Goal: Task Accomplishment & Management: Manage account settings

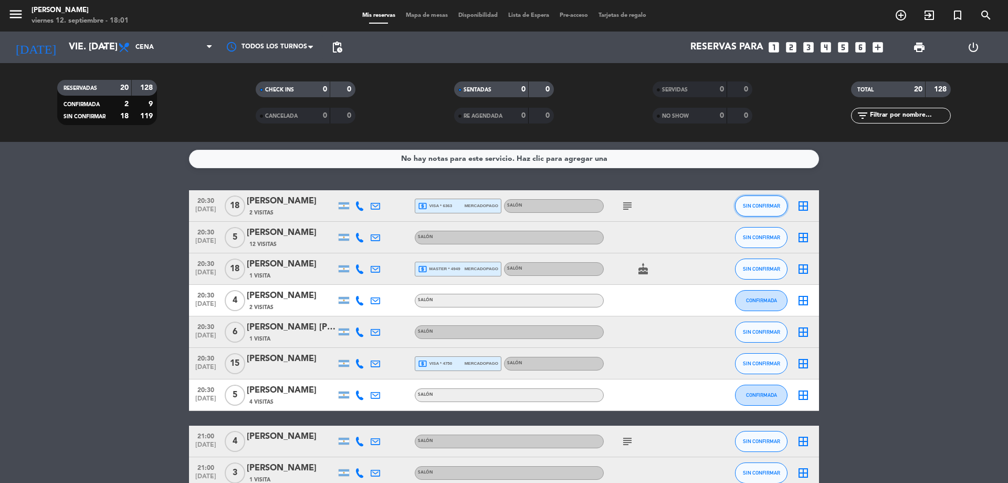
click at [751, 208] on span "SIN CONFIRMAR" at bounding box center [761, 206] width 37 height 6
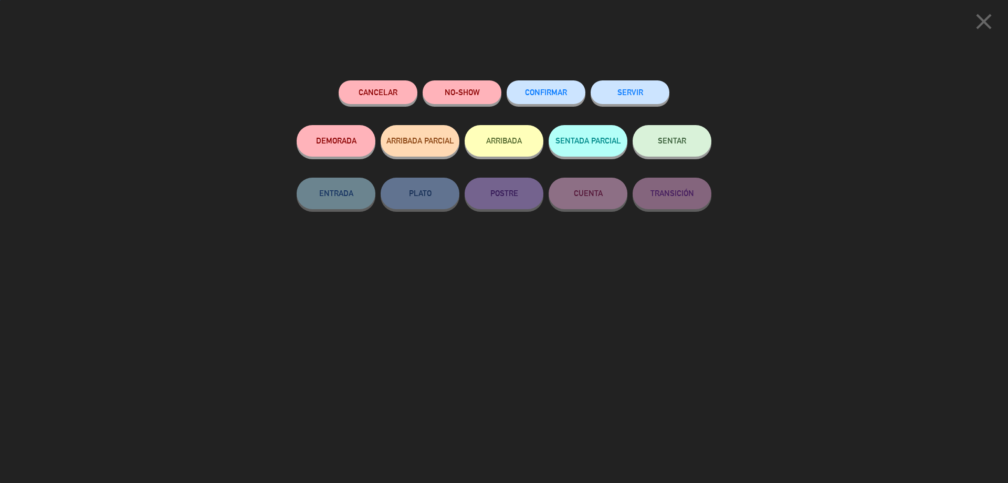
click at [568, 83] on button "CONFIRMAR" at bounding box center [546, 92] width 79 height 24
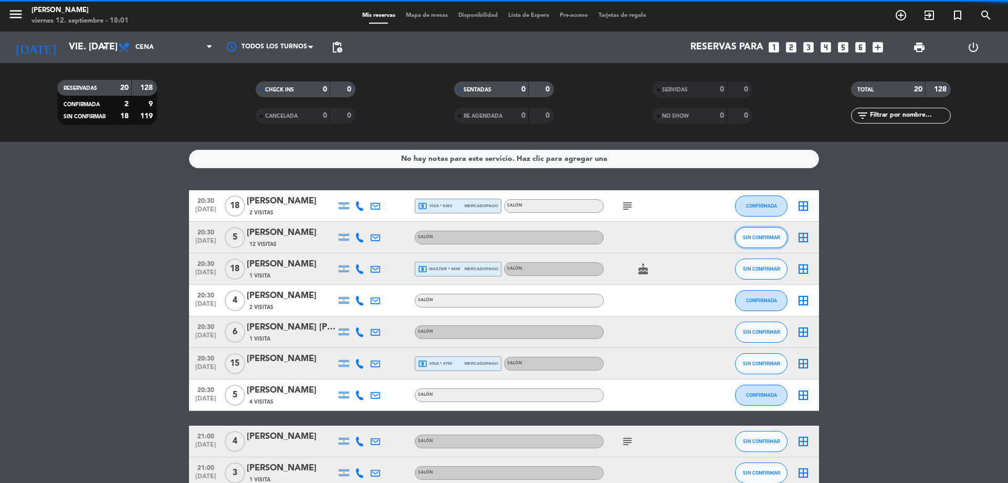
click at [772, 240] on button "SIN CONFIRMAR" at bounding box center [761, 237] width 53 height 21
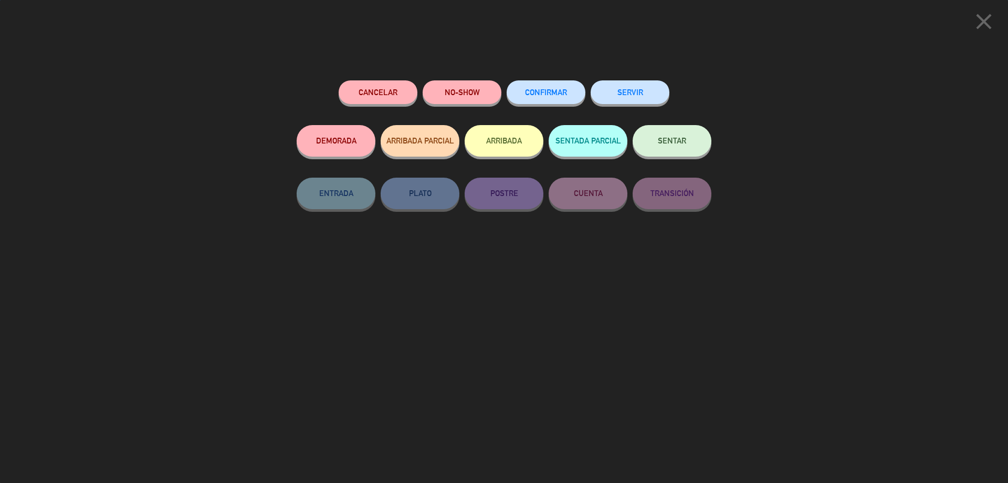
click at [537, 83] on button "CONFIRMAR" at bounding box center [546, 92] width 79 height 24
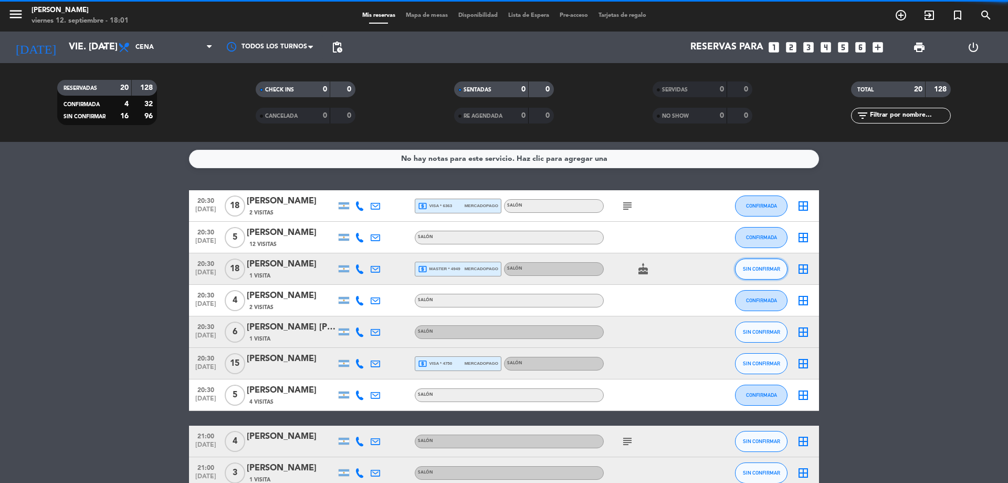
click at [761, 270] on span "SIN CONFIRMAR" at bounding box center [761, 269] width 37 height 6
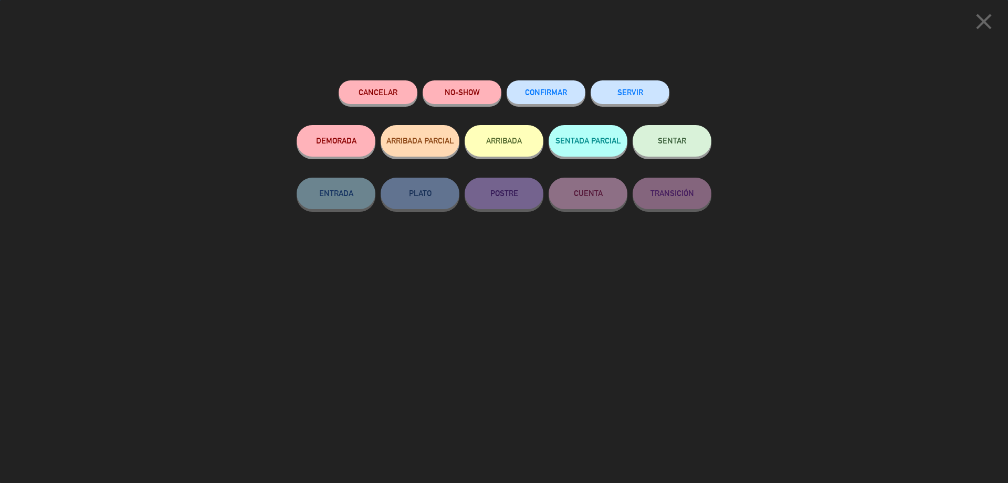
click at [554, 89] on button "CONFIRMAR" at bounding box center [546, 92] width 79 height 24
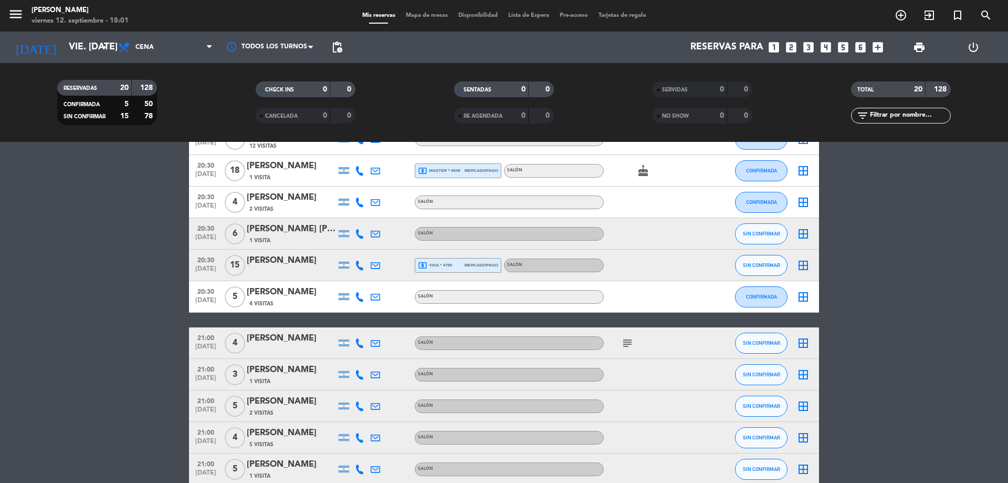
scroll to position [105, 0]
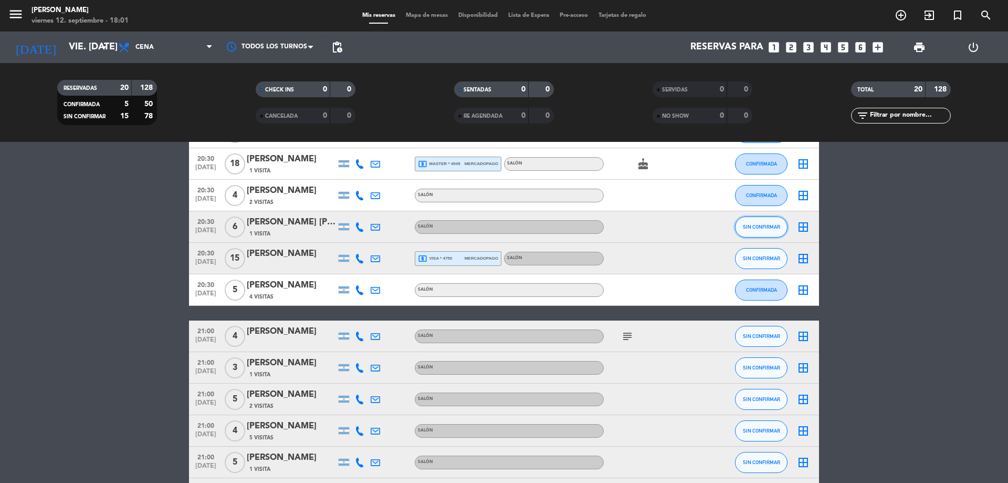
click at [754, 230] on button "SIN CONFIRMAR" at bounding box center [761, 226] width 53 height 21
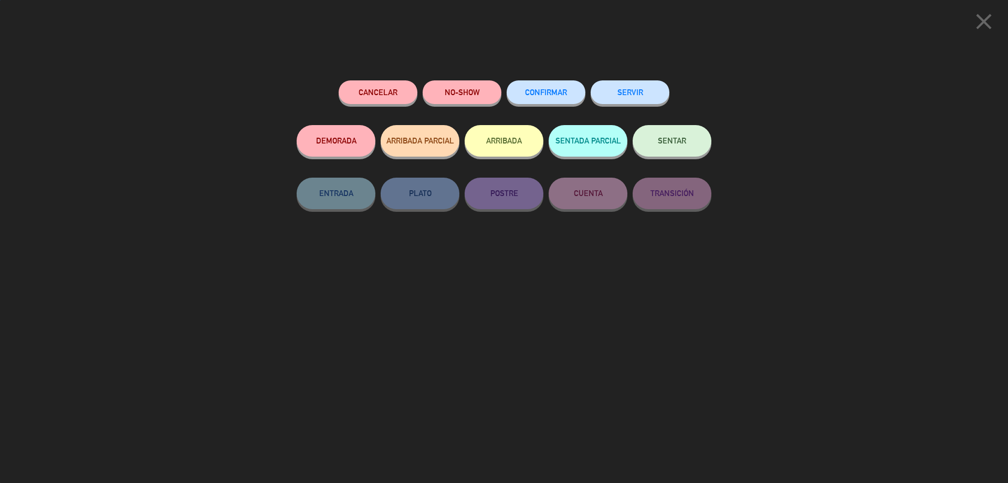
click at [525, 98] on button "CONFIRMAR" at bounding box center [546, 92] width 79 height 24
click at [568, 95] on button "CONFIRMAR" at bounding box center [546, 92] width 79 height 24
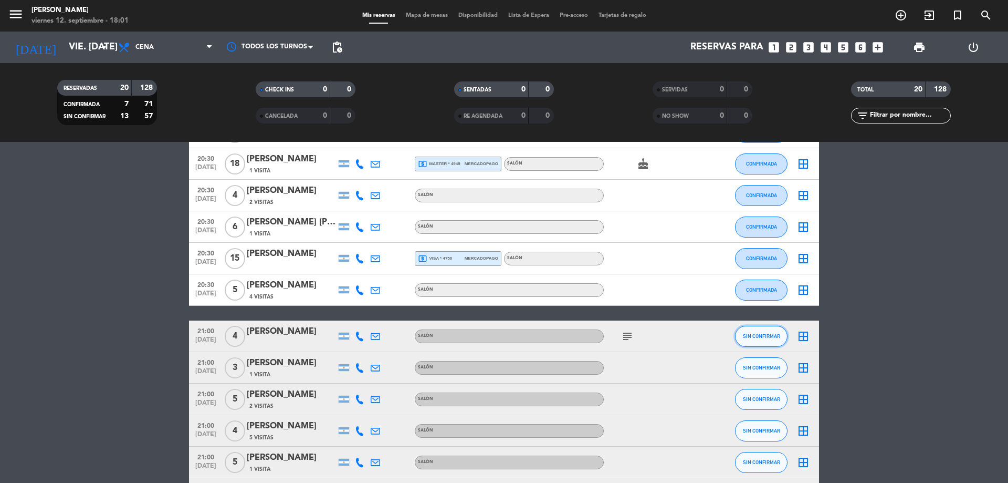
click at [761, 334] on span "SIN CONFIRMAR" at bounding box center [761, 336] width 37 height 6
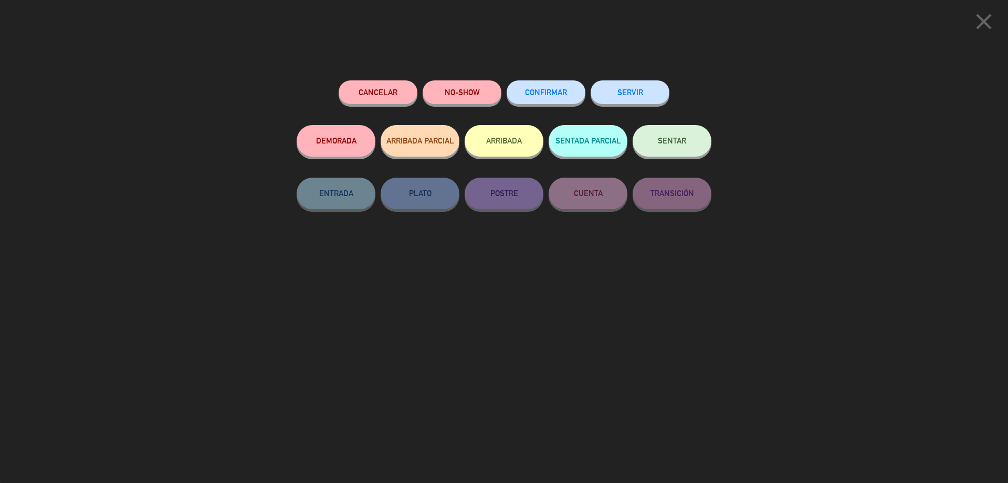
click at [548, 102] on button "CONFIRMAR" at bounding box center [546, 92] width 79 height 24
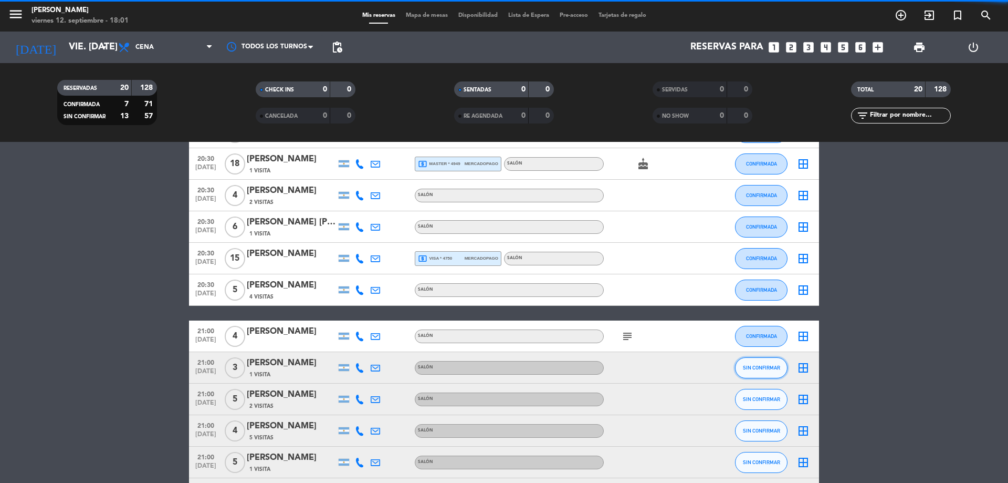
click at [756, 370] on button "SIN CONFIRMAR" at bounding box center [761, 367] width 53 height 21
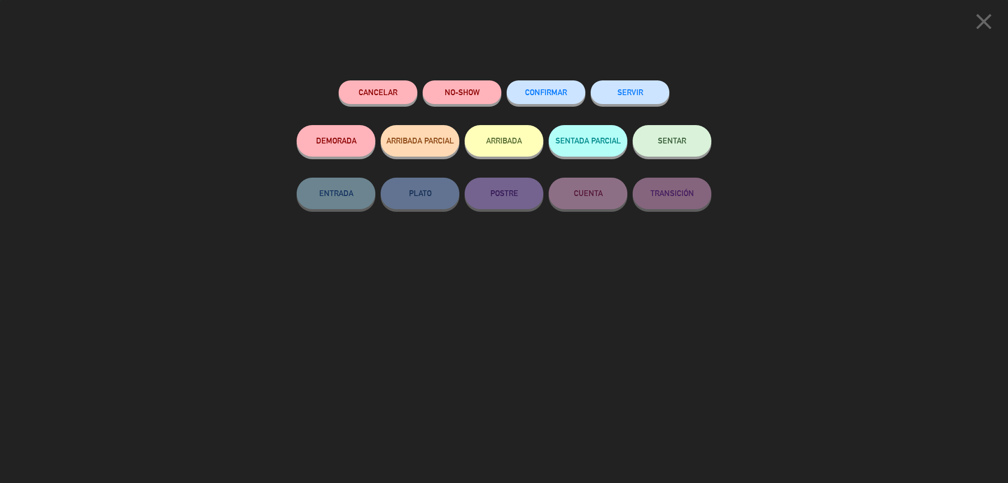
scroll to position [420, 0]
click at [568, 105] on div "CONFIRMAR" at bounding box center [546, 102] width 79 height 45
click at [565, 96] on span "CONFIRMAR" at bounding box center [546, 92] width 42 height 9
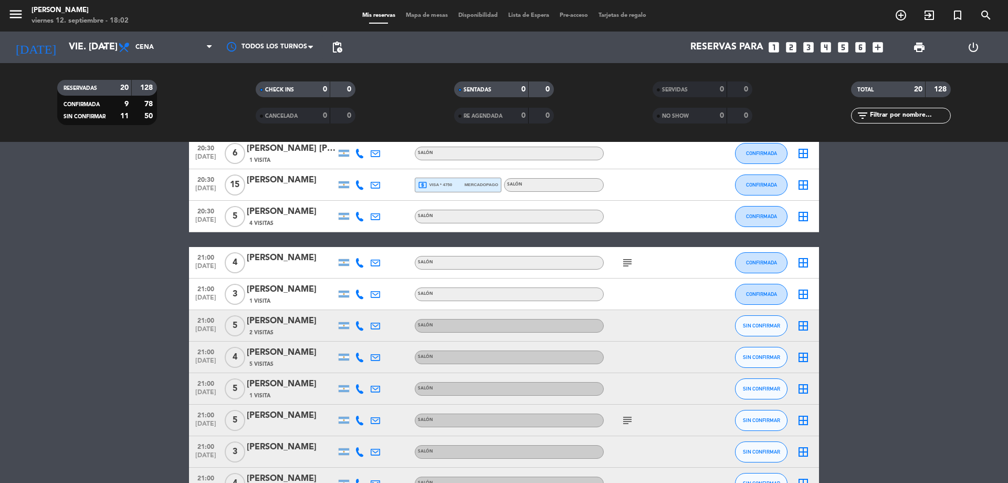
scroll to position [157, 0]
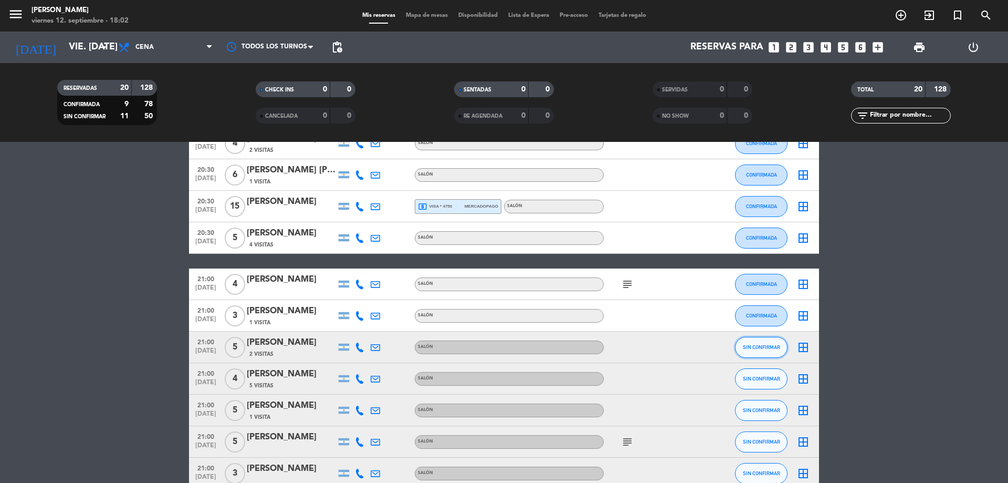
click at [769, 342] on button "SIN CONFIRMAR" at bounding box center [761, 347] width 53 height 21
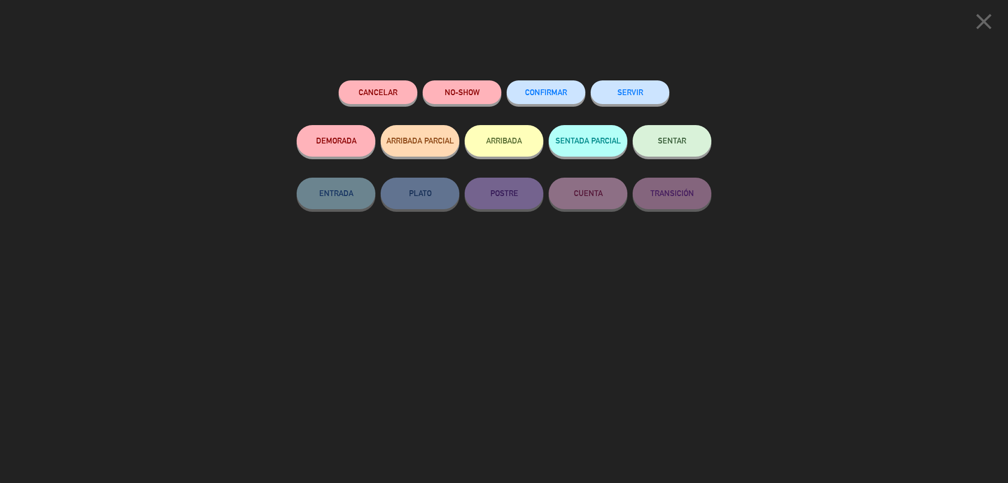
click at [556, 96] on span "CONFIRMAR" at bounding box center [546, 92] width 42 height 9
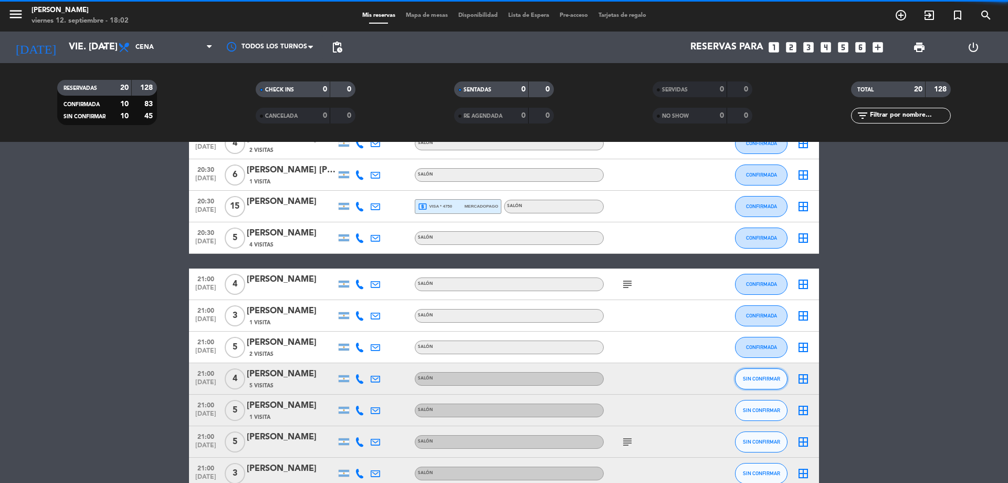
click at [760, 376] on span "SIN CONFIRMAR" at bounding box center [761, 378] width 37 height 6
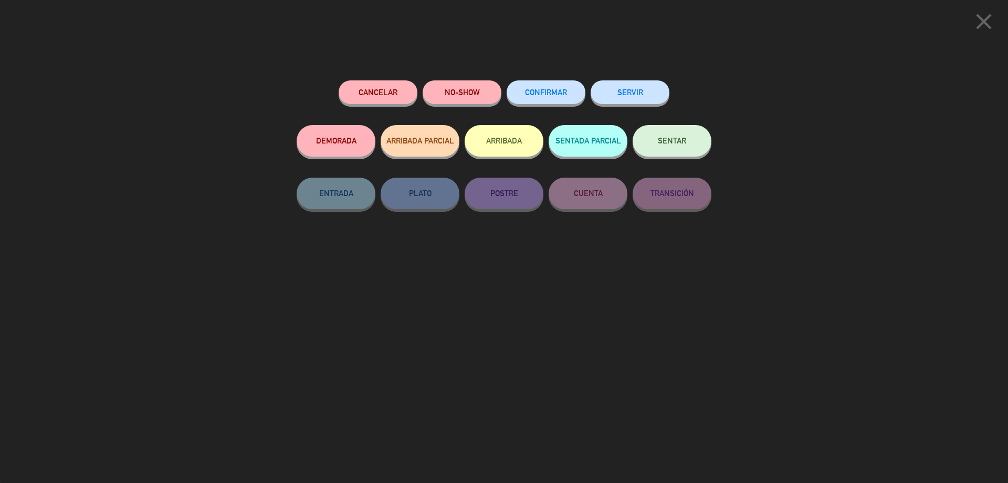
click at [534, 85] on button "CONFIRMAR" at bounding box center [546, 92] width 79 height 24
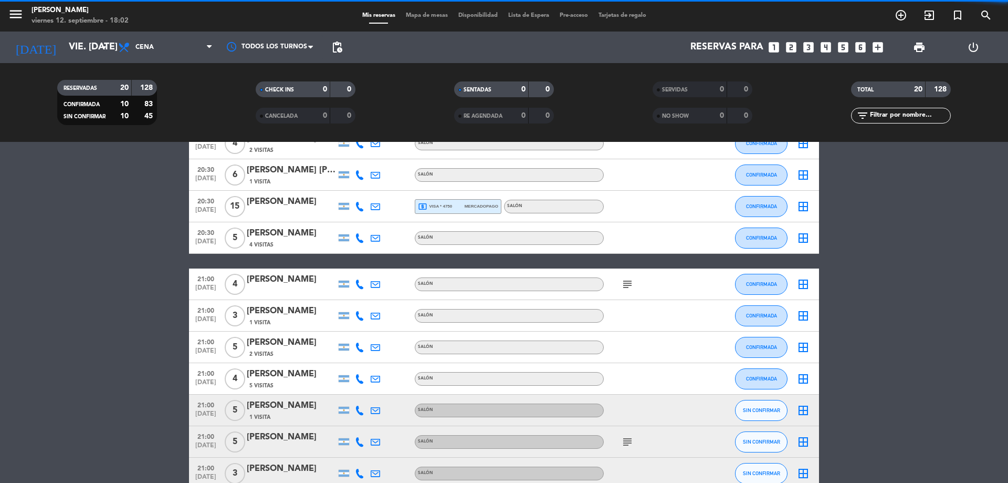
scroll to position [315, 0]
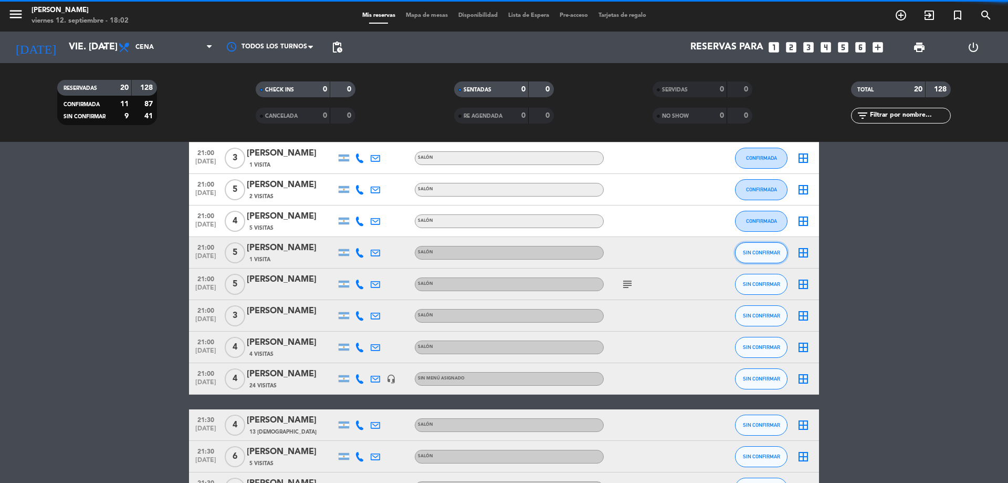
click at [746, 253] on span "SIN CONFIRMAR" at bounding box center [761, 252] width 37 height 6
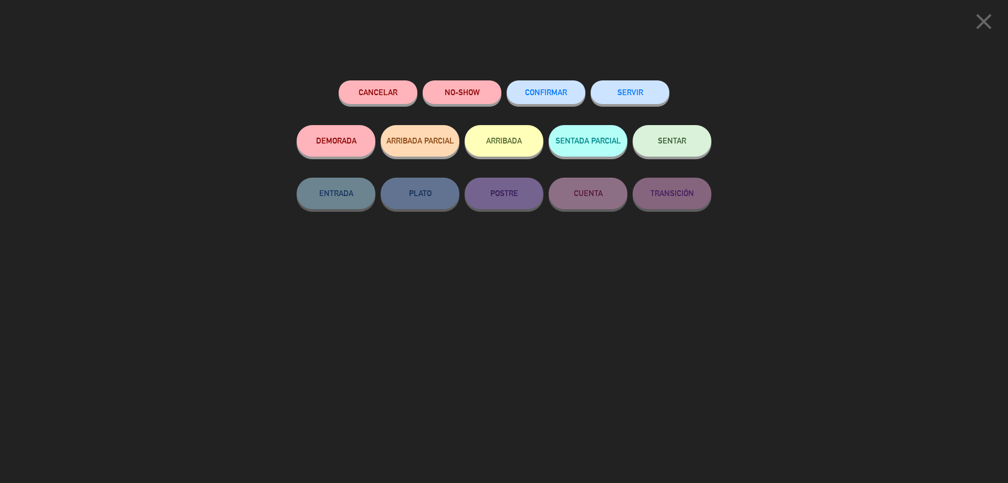
click at [564, 93] on span "CONFIRMAR" at bounding box center [546, 92] width 42 height 9
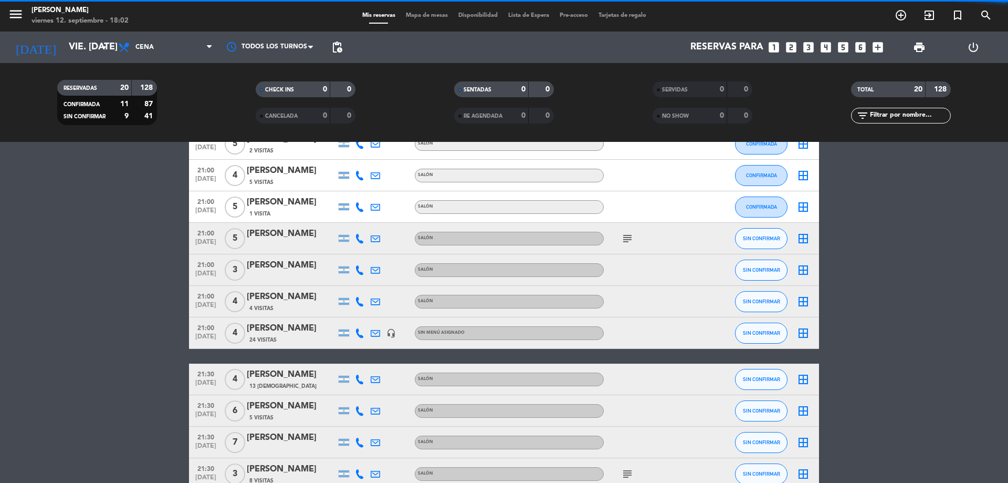
scroll to position [420, 0]
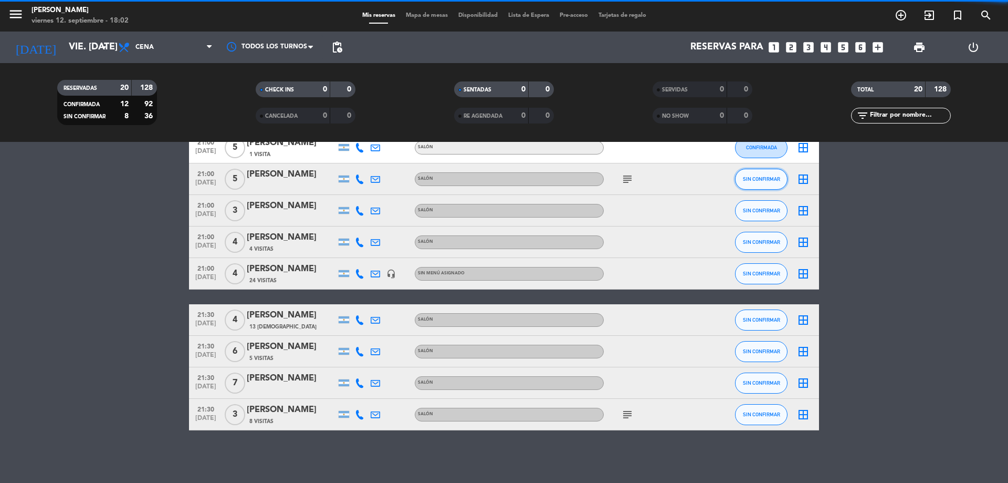
click at [757, 184] on button "SIN CONFIRMAR" at bounding box center [761, 179] width 53 height 21
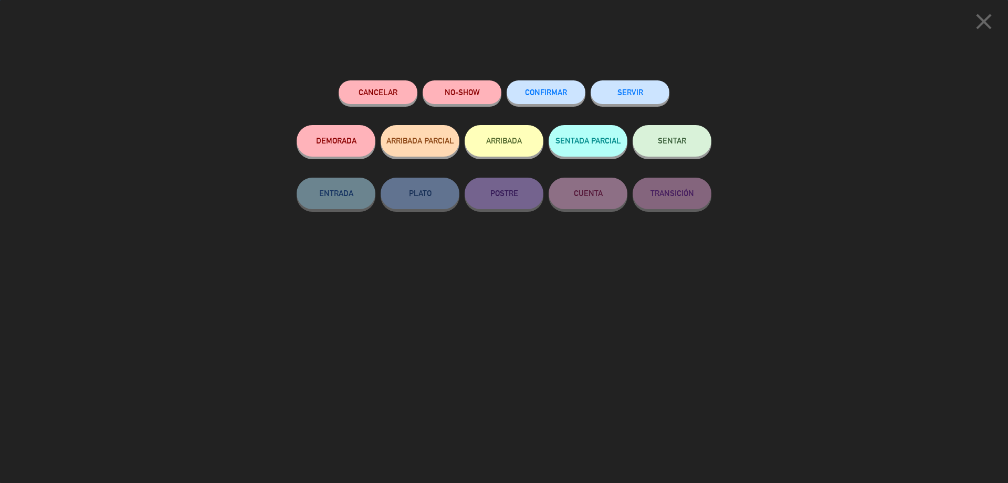
click at [572, 92] on button "CONFIRMAR" at bounding box center [546, 92] width 79 height 24
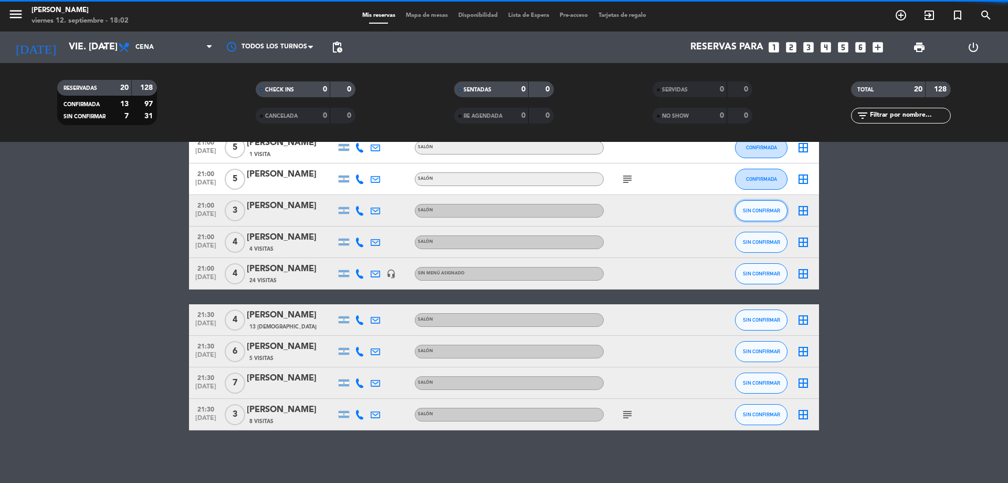
click at [768, 216] on button "SIN CONFIRMAR" at bounding box center [761, 210] width 53 height 21
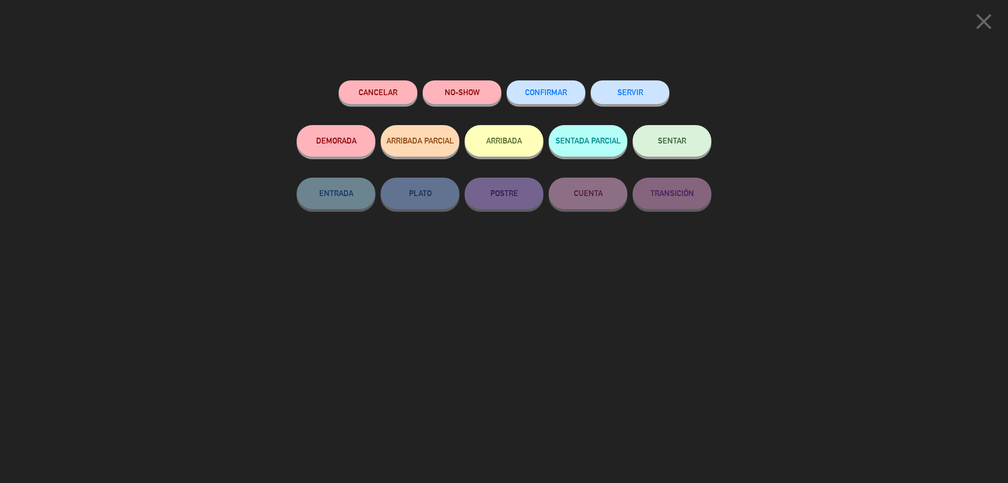
click at [570, 96] on button "CONFIRMAR" at bounding box center [546, 92] width 79 height 24
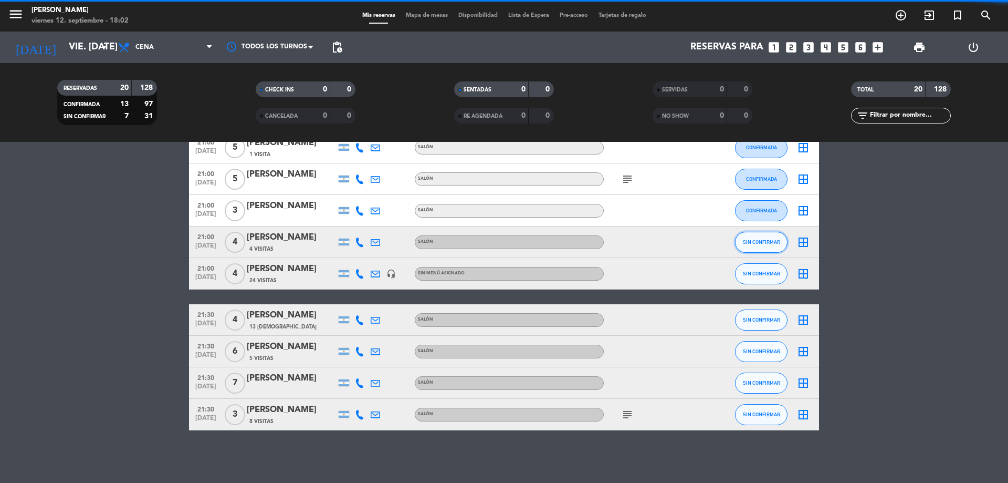
click at [753, 245] on button "SIN CONFIRMAR" at bounding box center [761, 242] width 53 height 21
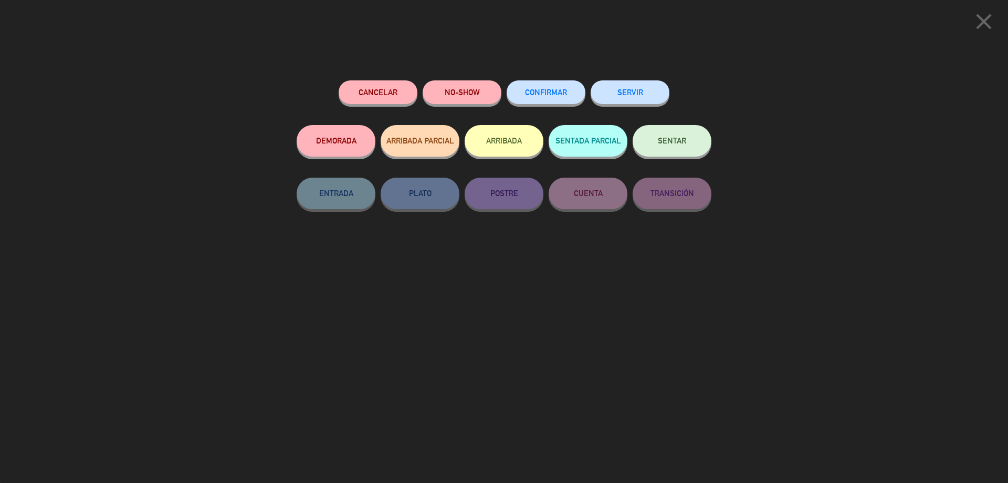
click at [564, 95] on span "CONFIRMAR" at bounding box center [546, 92] width 42 height 9
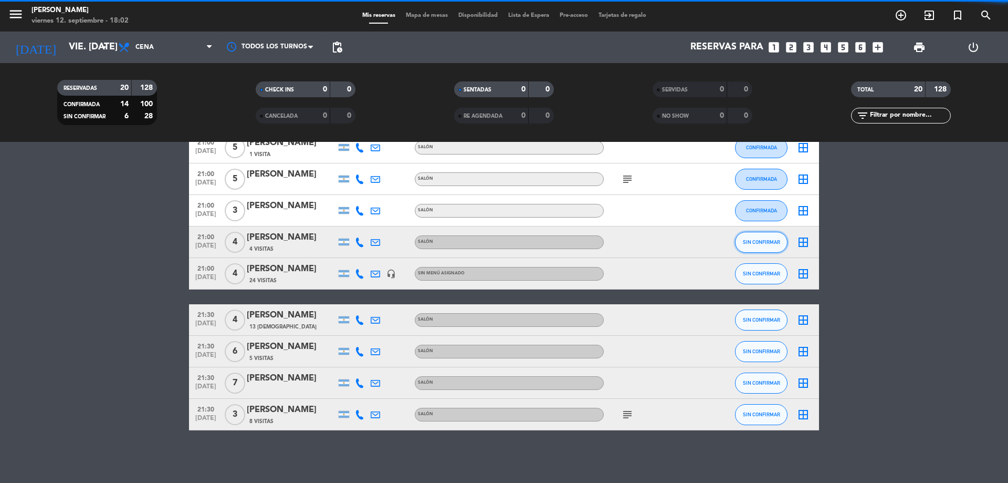
click at [745, 247] on button "SIN CONFIRMAR" at bounding box center [761, 242] width 53 height 21
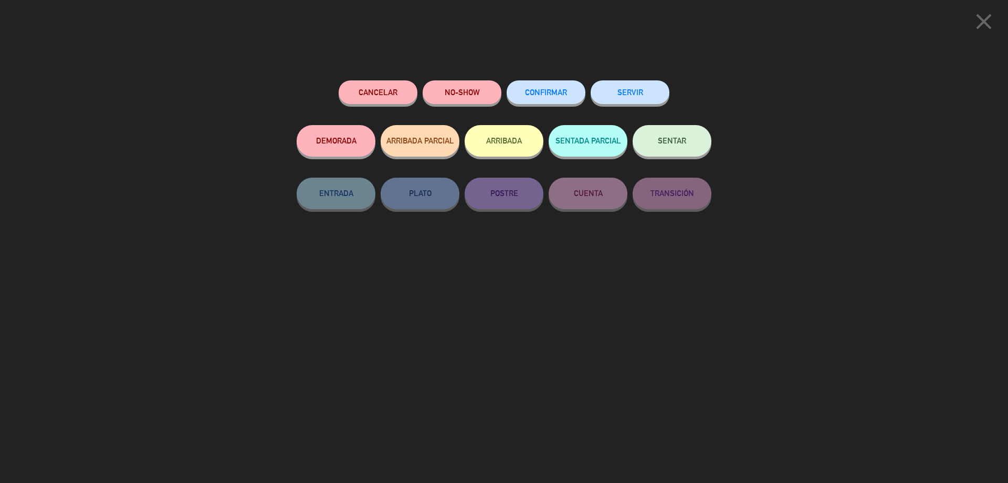
click at [554, 96] on span "CONFIRMAR" at bounding box center [546, 92] width 42 height 9
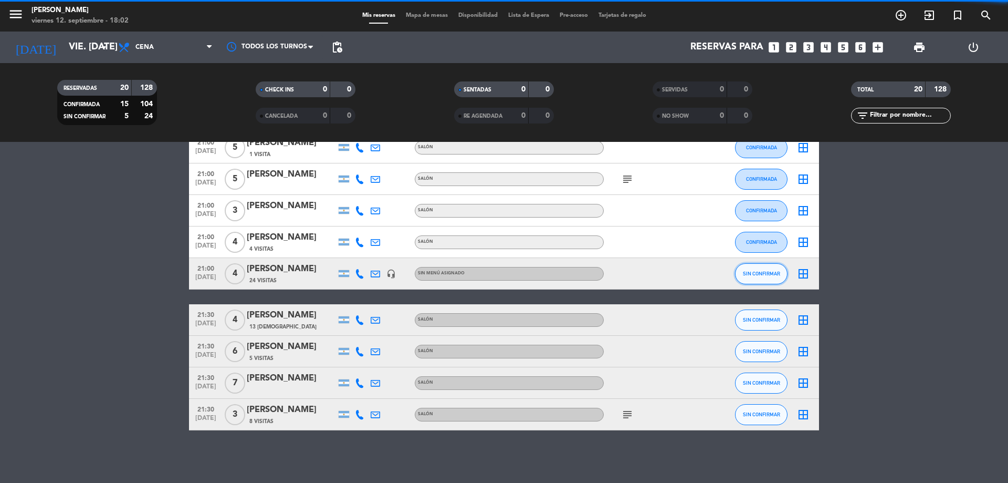
click at [768, 270] on span "SIN CONFIRMAR" at bounding box center [761, 273] width 37 height 6
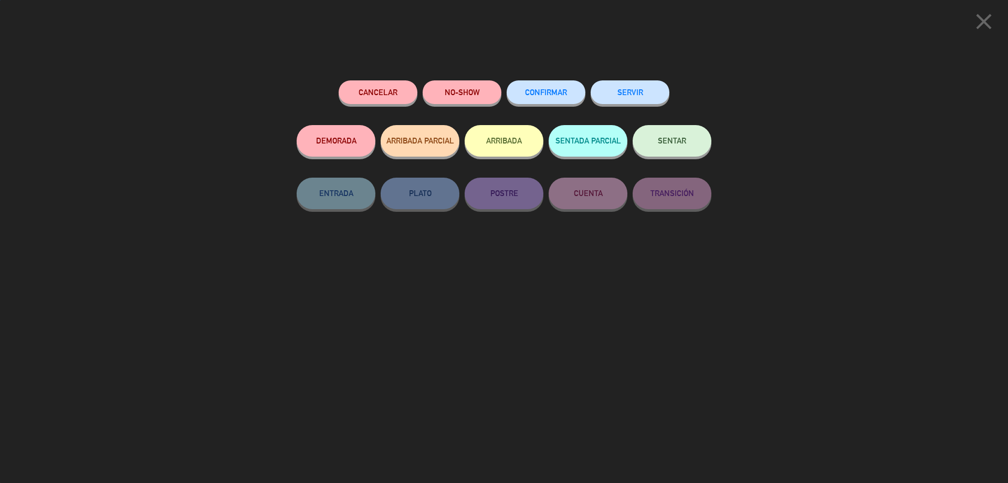
click at [538, 99] on button "CONFIRMAR" at bounding box center [546, 92] width 79 height 24
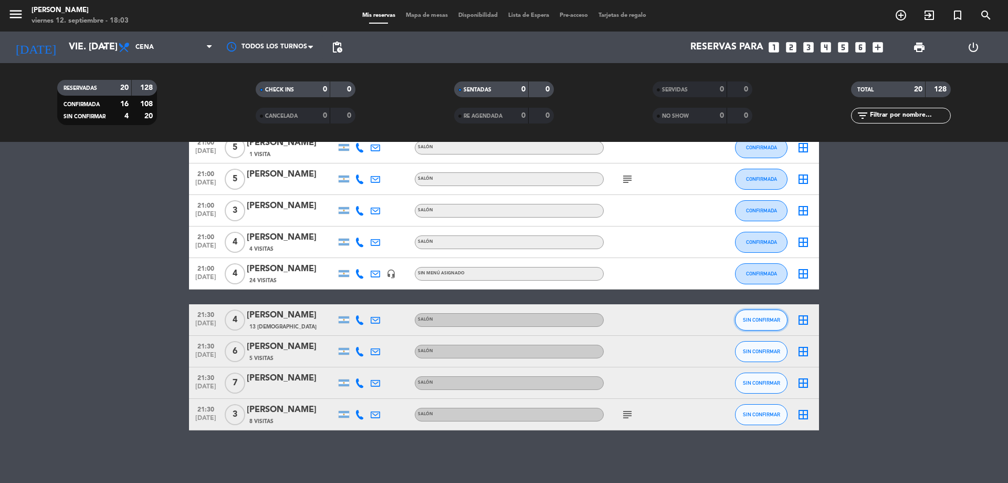
click at [774, 320] on span "SIN CONFIRMAR" at bounding box center [761, 320] width 37 height 6
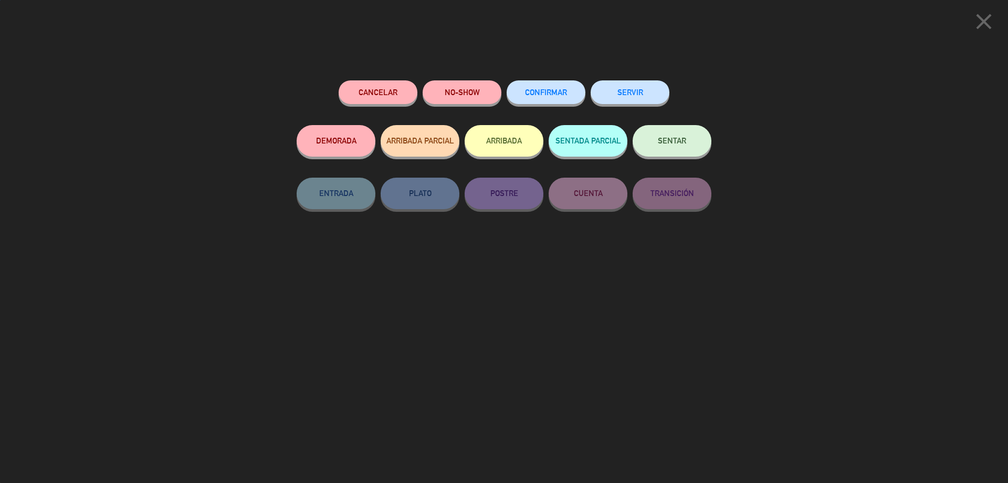
click at [547, 102] on button "CONFIRMAR" at bounding box center [546, 92] width 79 height 24
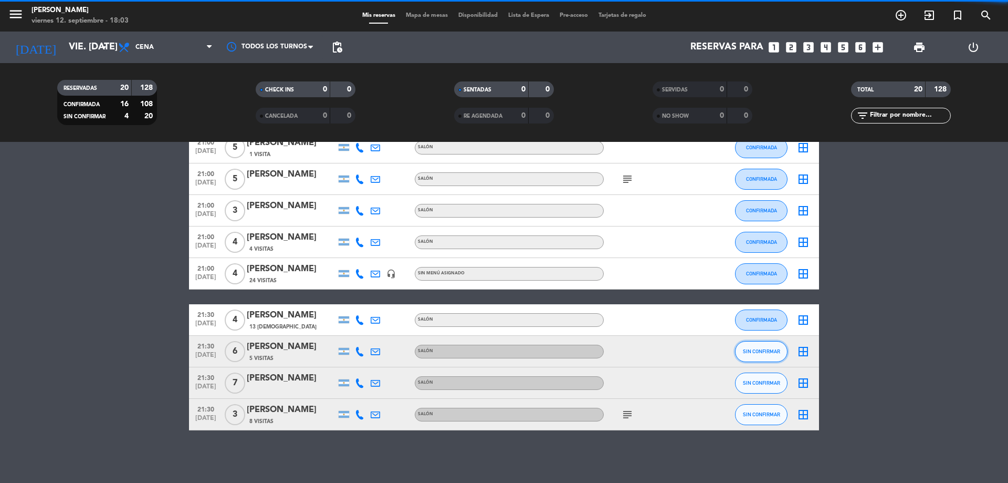
click at [749, 354] on button "SIN CONFIRMAR" at bounding box center [761, 351] width 53 height 21
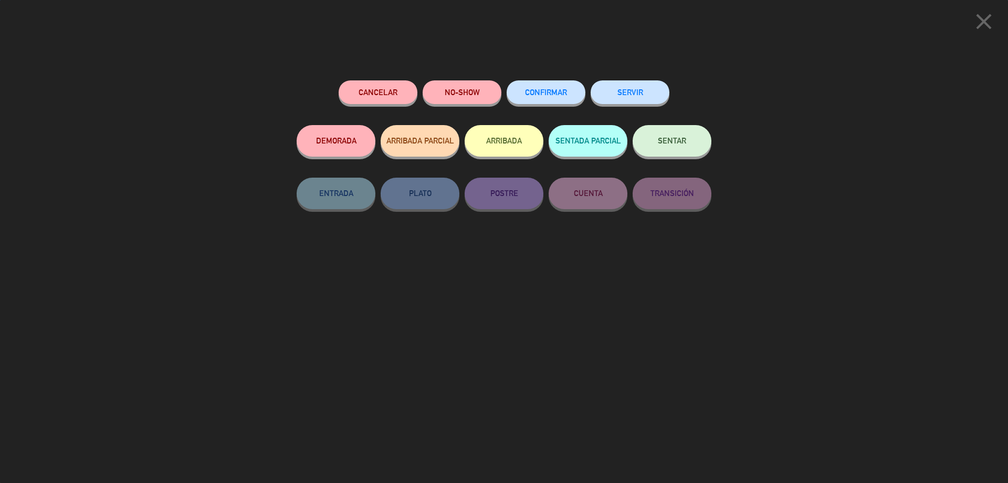
click at [542, 96] on span "CONFIRMAR" at bounding box center [546, 92] width 42 height 9
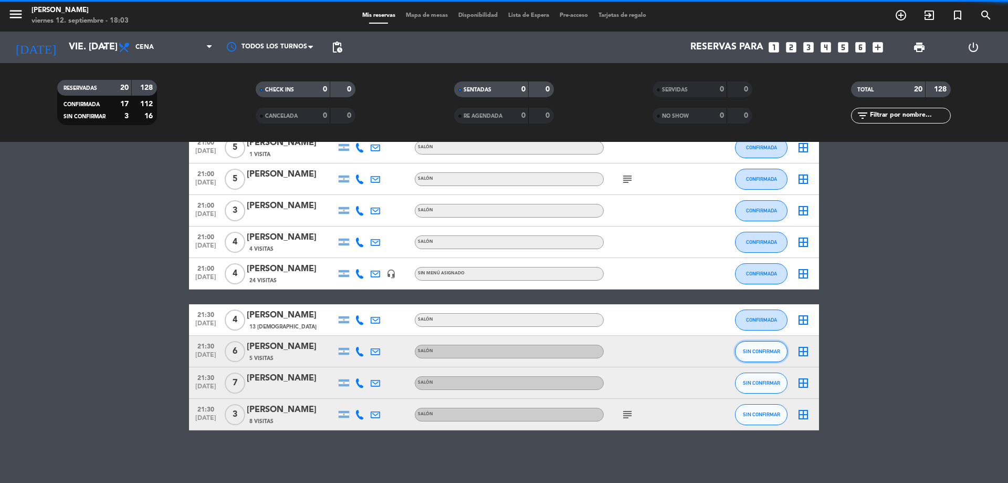
click at [758, 355] on button "SIN CONFIRMAR" at bounding box center [761, 351] width 53 height 21
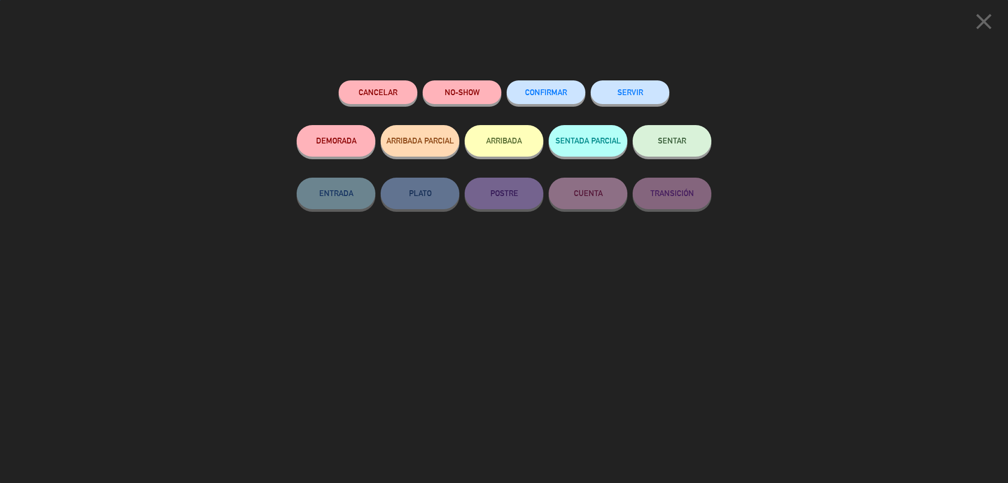
click at [546, 83] on button "CONFIRMAR" at bounding box center [546, 92] width 79 height 24
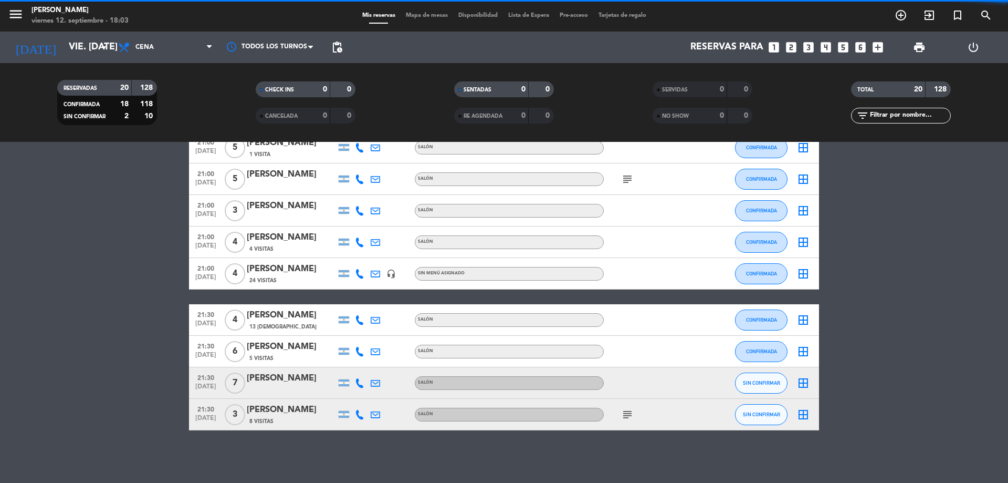
click at [764, 386] on button "SIN CONFIRMAR" at bounding box center [761, 382] width 53 height 21
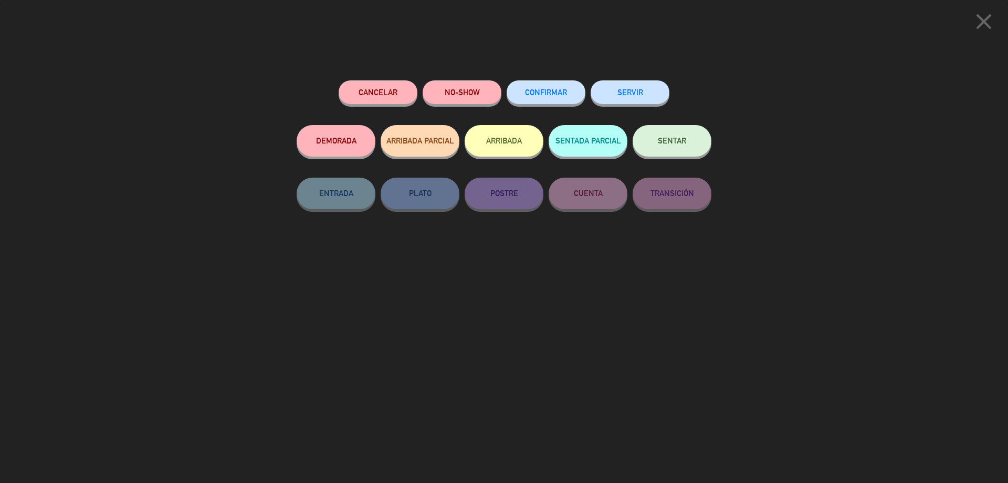
click at [569, 91] on button "CONFIRMAR" at bounding box center [546, 92] width 79 height 24
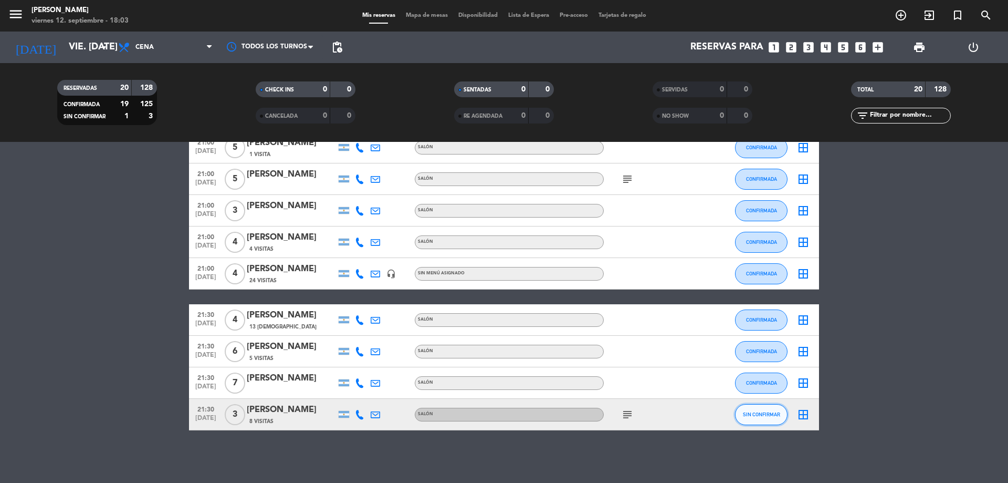
click at [761, 411] on span "SIN CONFIRMAR" at bounding box center [761, 414] width 37 height 6
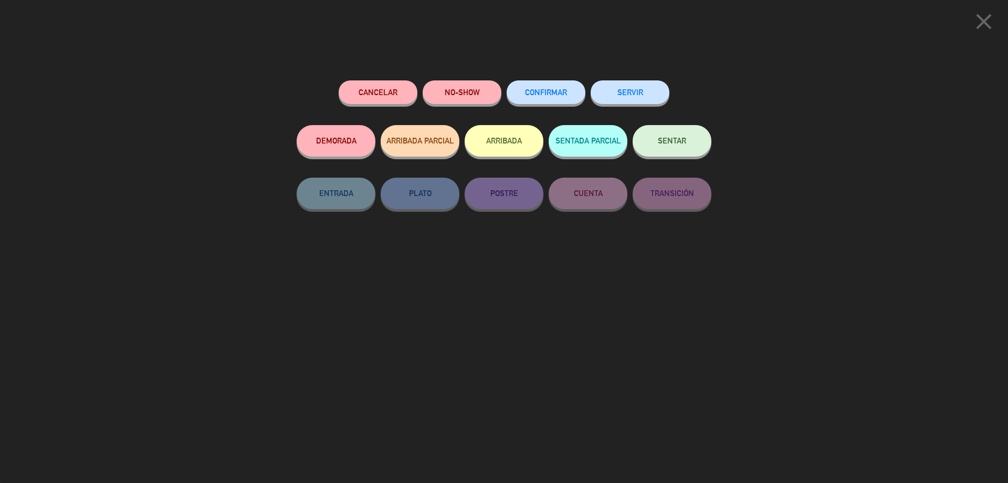
click at [563, 96] on span "CONFIRMAR" at bounding box center [546, 92] width 42 height 9
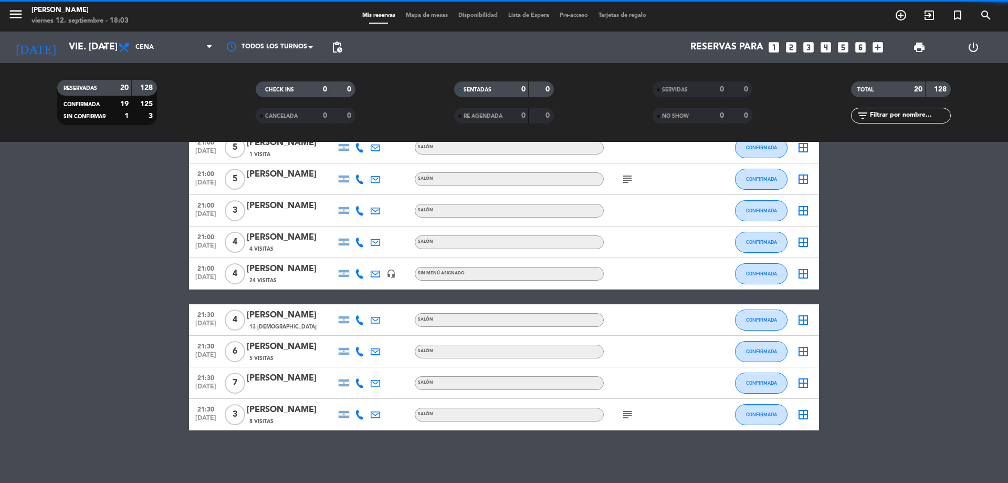
scroll to position [0, 0]
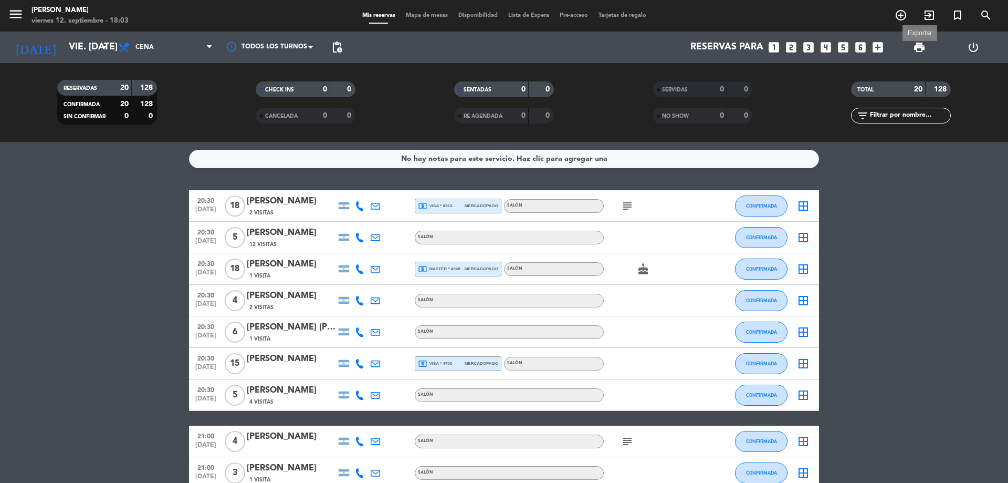
click at [917, 49] on span "print" at bounding box center [919, 47] width 13 height 13
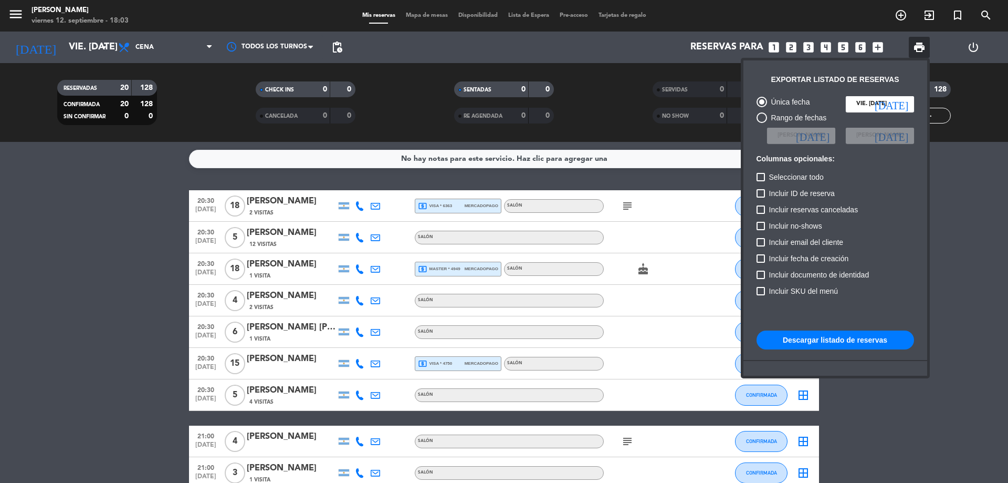
click at [870, 341] on button "Descargar listado de reservas" at bounding box center [836, 339] width 158 height 19
click at [358, 266] on div at bounding box center [504, 241] width 1008 height 483
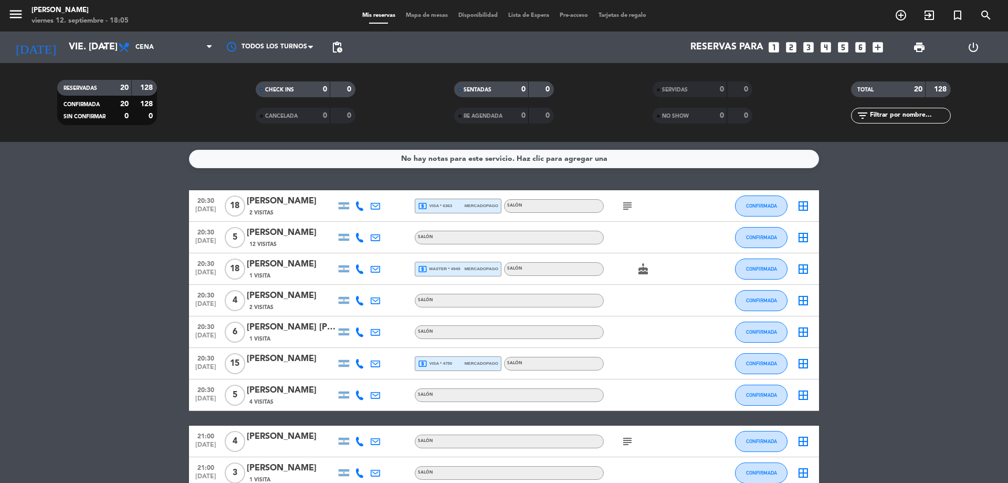
click at [360, 270] on icon at bounding box center [359, 268] width 9 height 9
click at [351, 250] on span "Copiar" at bounding box center [352, 251] width 22 height 11
